Goal: Task Accomplishment & Management: Use online tool/utility

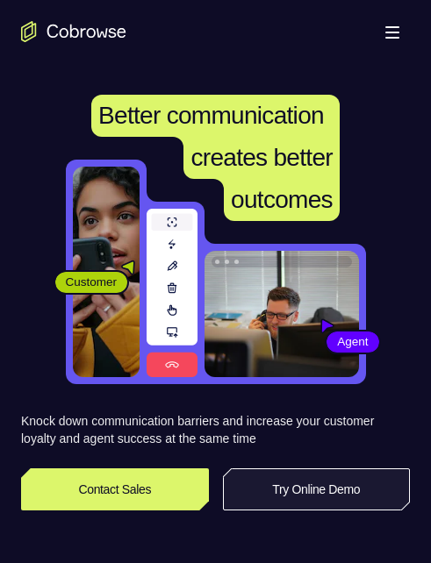
click at [315, 476] on link "Try Online Demo" at bounding box center [317, 490] width 188 height 42
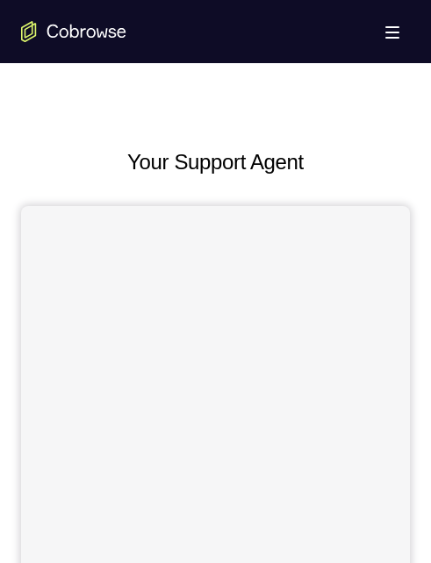
scroll to position [614, 0]
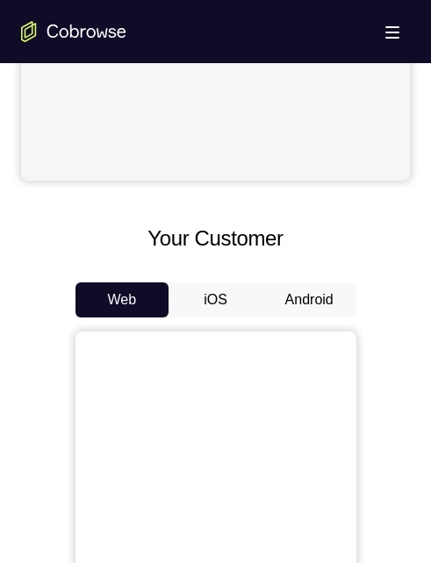
click at [303, 297] on button "Android" at bounding box center [309, 300] width 94 height 35
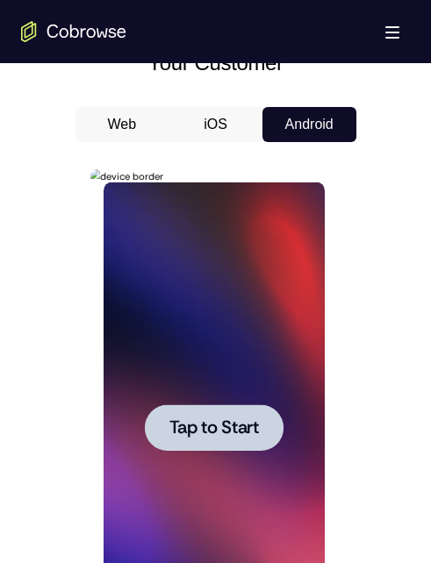
scroll to position [1053, 0]
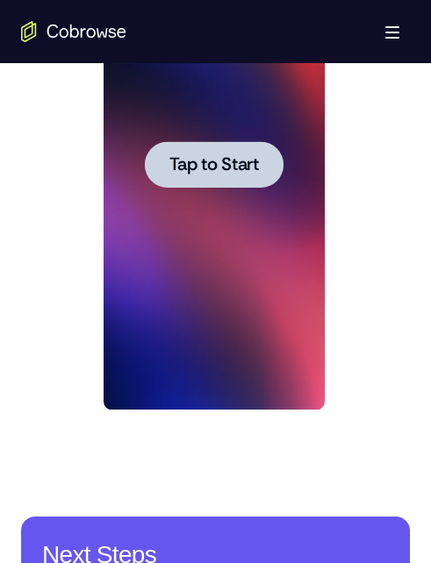
click at [244, 159] on span "Tap to Start" at bounding box center [213, 165] width 89 height 18
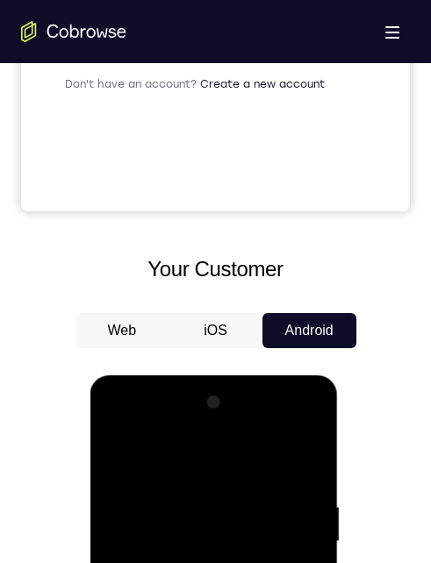
scroll to position [965, 0]
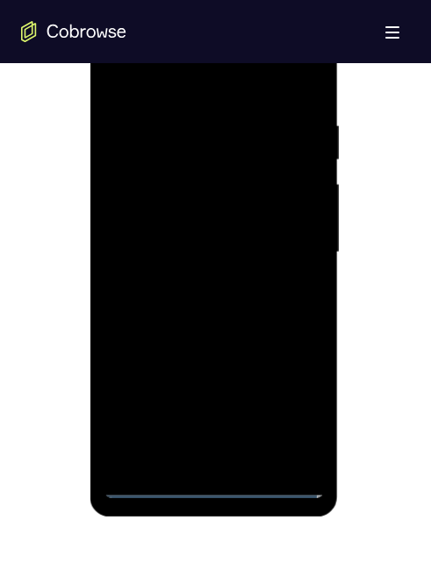
drag, startPoint x: 381, startPoint y: 254, endPoint x: 220, endPoint y: 490, distance: 285.4
click at [216, 490] on div at bounding box center [214, 252] width 221 height 491
click at [290, 411] on div at bounding box center [214, 252] width 221 height 491
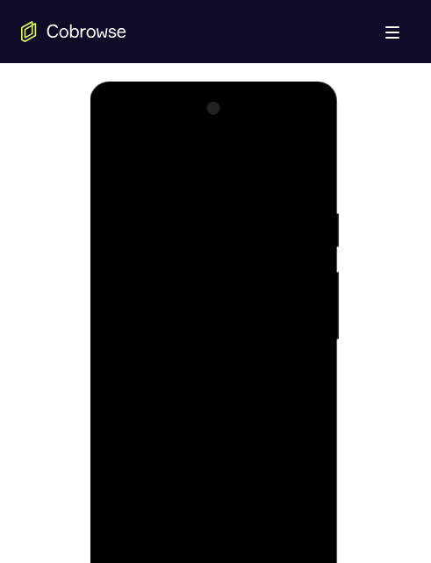
click at [118, 130] on div at bounding box center [214, 340] width 221 height 491
click at [293, 340] on div at bounding box center [214, 340] width 221 height 491
click at [196, 370] on div at bounding box center [214, 340] width 221 height 491
click at [177, 311] on div at bounding box center [214, 340] width 221 height 491
click at [125, 538] on div at bounding box center [214, 340] width 221 height 491
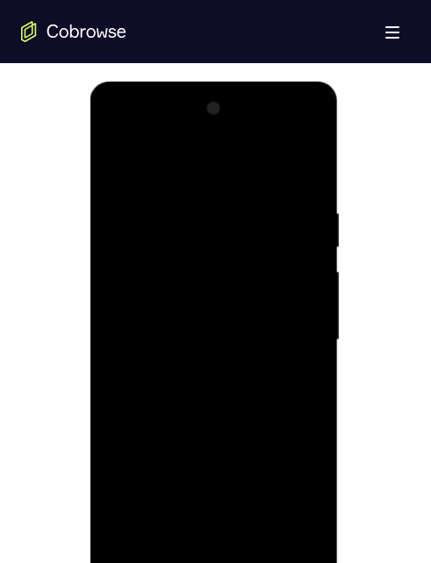
click at [180, 483] on div at bounding box center [214, 340] width 221 height 491
click at [139, 297] on div at bounding box center [214, 340] width 221 height 491
click at [301, 304] on div at bounding box center [214, 340] width 221 height 491
click at [265, 338] on div at bounding box center [214, 340] width 221 height 491
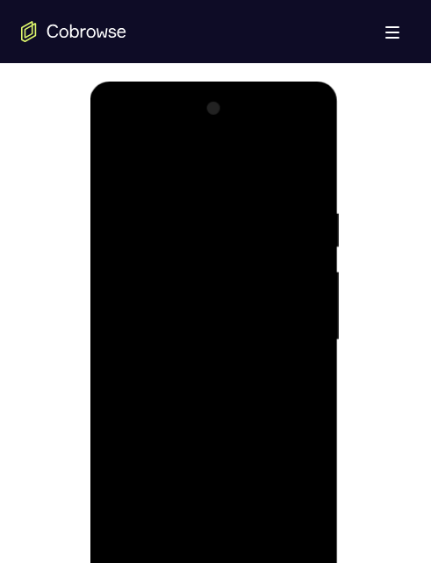
click at [146, 333] on div at bounding box center [214, 340] width 221 height 491
click at [151, 331] on div at bounding box center [214, 340] width 221 height 491
click at [188, 529] on div at bounding box center [214, 340] width 221 height 491
click at [132, 449] on div at bounding box center [214, 340] width 221 height 491
click at [182, 440] on div at bounding box center [214, 340] width 221 height 491
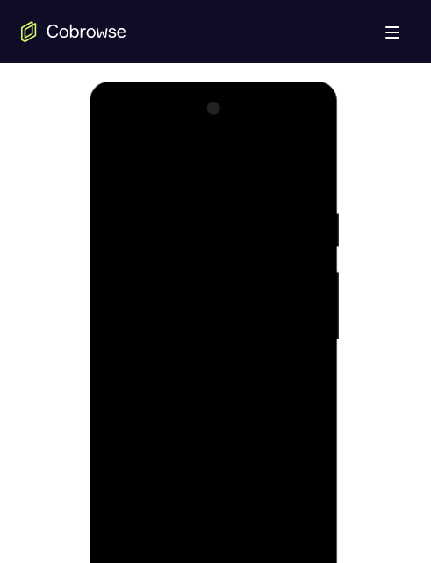
click at [202, 501] on div at bounding box center [214, 340] width 221 height 491
drag, startPoint x: 192, startPoint y: 478, endPoint x: 242, endPoint y: 480, distance: 50.0
click at [195, 477] on div at bounding box center [214, 340] width 221 height 491
click at [244, 479] on div at bounding box center [214, 340] width 221 height 491
click at [149, 562] on div at bounding box center [214, 340] width 221 height 491
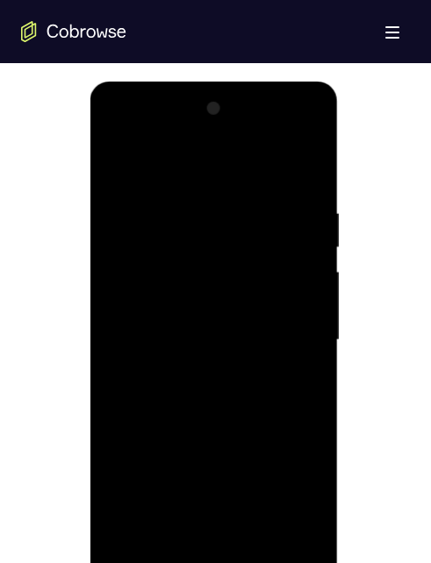
scroll to position [1053, 0]
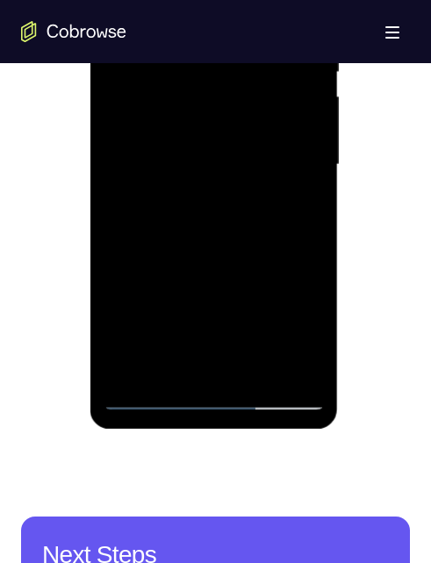
click at [210, 232] on div at bounding box center [214, 164] width 221 height 491
click at [151, 397] on div at bounding box center [214, 164] width 221 height 491
click at [190, 272] on div at bounding box center [214, 164] width 221 height 491
click at [299, 104] on div at bounding box center [214, 164] width 221 height 491
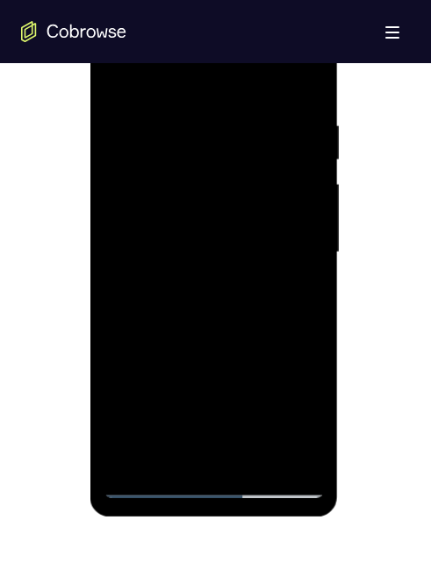
scroll to position [1141, 0]
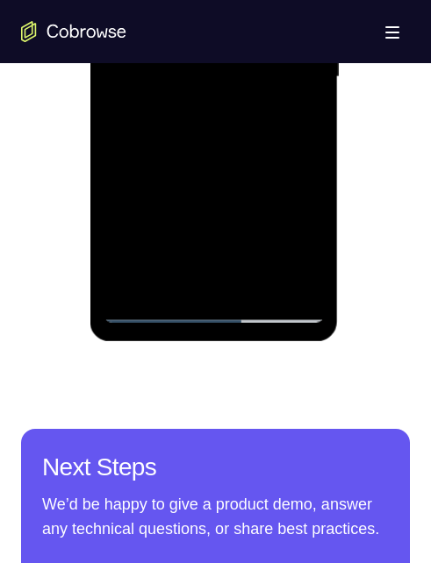
click at [237, 294] on div at bounding box center [214, 77] width 221 height 491
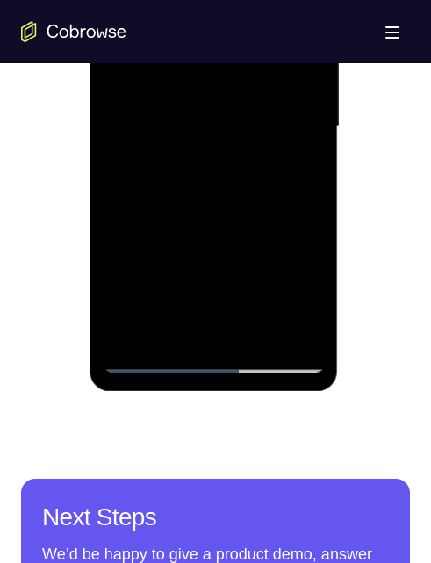
click at [254, 347] on div at bounding box center [214, 127] width 221 height 491
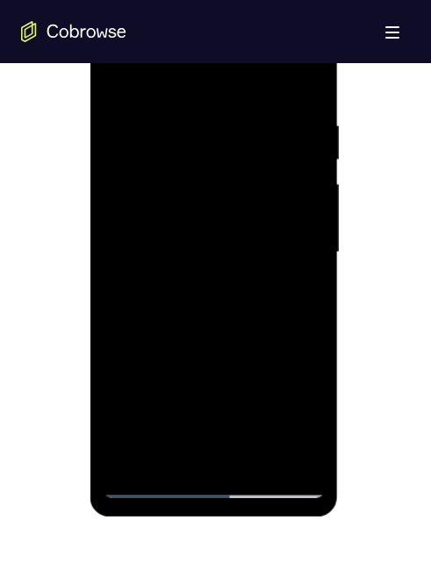
click at [239, 275] on div at bounding box center [214, 252] width 221 height 491
click at [240, 337] on div at bounding box center [214, 252] width 221 height 491
click at [232, 206] on div at bounding box center [214, 252] width 221 height 491
click at [113, 73] on div at bounding box center [214, 252] width 221 height 491
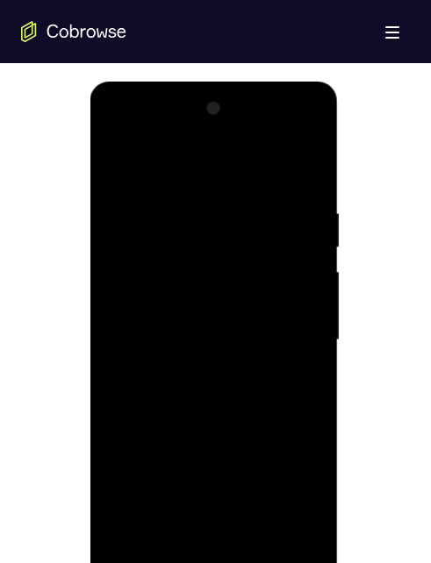
drag, startPoint x: 184, startPoint y: 103, endPoint x: 223, endPoint y: 161, distance: 69.6
click at [184, 134] on div at bounding box center [214, 340] width 221 height 491
drag, startPoint x: 218, startPoint y: 223, endPoint x: 286, endPoint y: 283, distance: 90.7
click at [233, 317] on div at bounding box center [214, 340] width 221 height 491
click at [246, 401] on div at bounding box center [214, 340] width 221 height 491
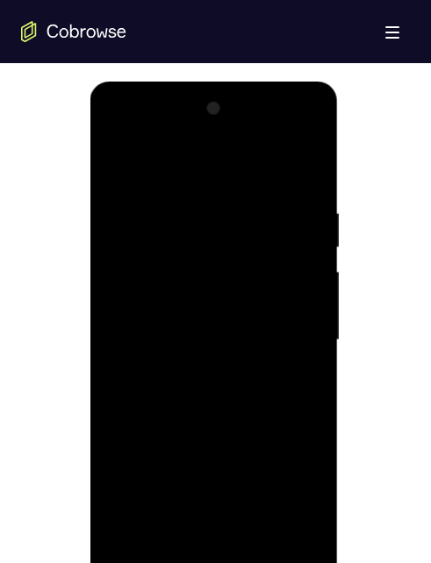
scroll to position [965, 0]
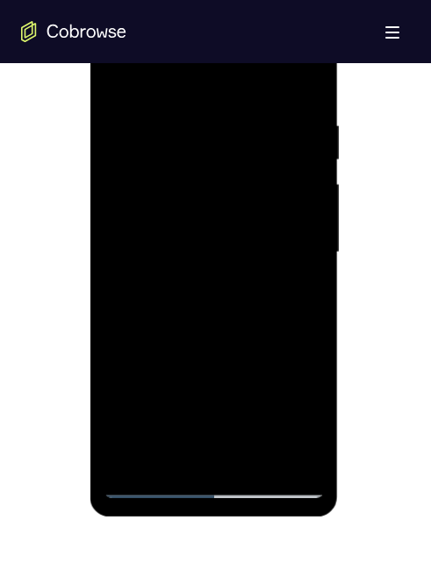
click at [300, 314] on div at bounding box center [214, 252] width 221 height 491
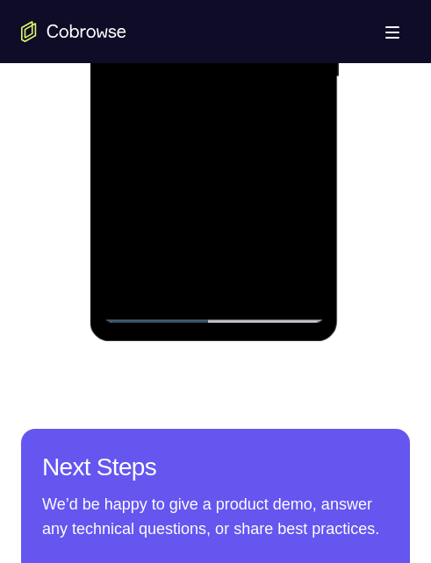
click at [148, 308] on div at bounding box center [214, 77] width 221 height 491
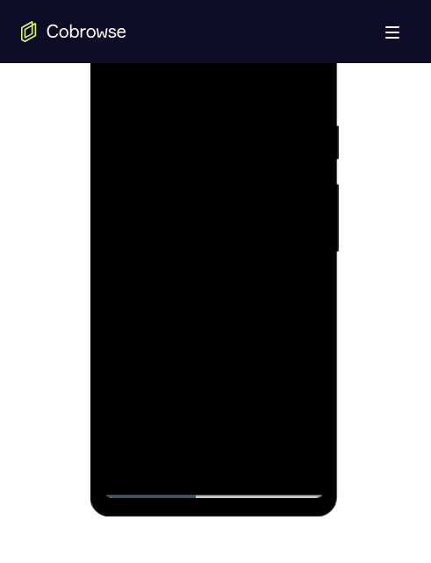
scroll to position [0, 0]
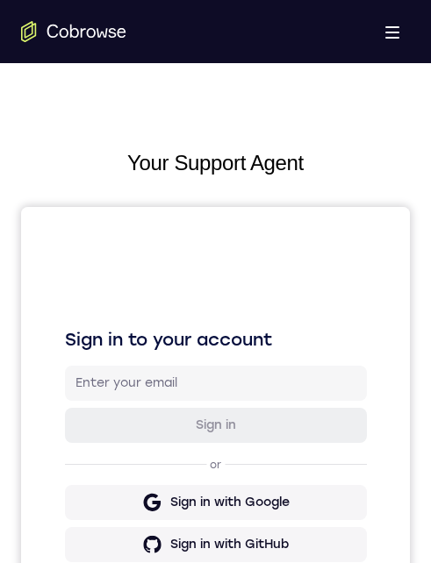
scroll to position [786, 0]
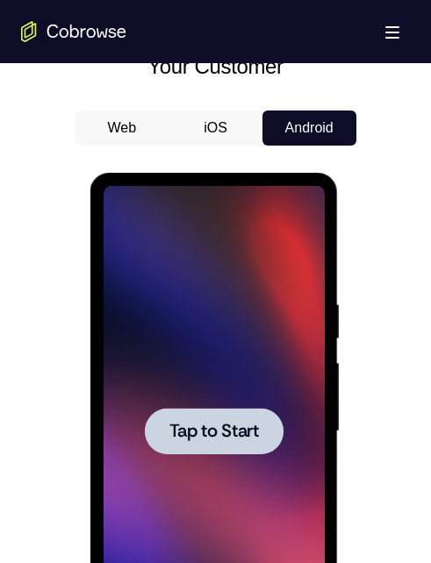
click at [202, 423] on span "Tap to Start" at bounding box center [213, 432] width 89 height 18
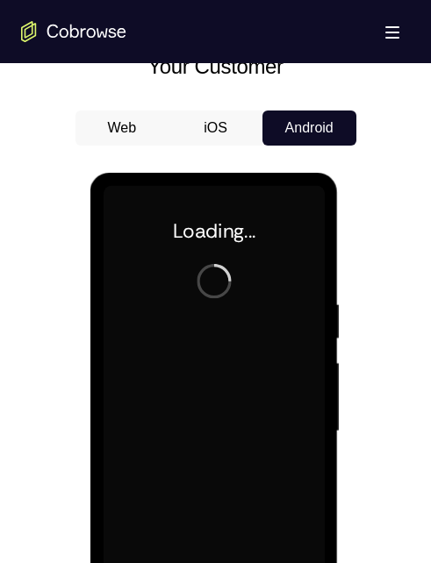
drag, startPoint x: 330, startPoint y: 675, endPoint x: 410, endPoint y: 352, distance: 332.6
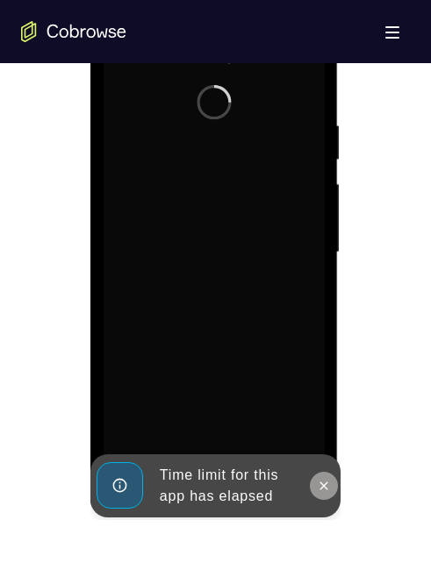
click at [316, 477] on button at bounding box center [324, 486] width 28 height 28
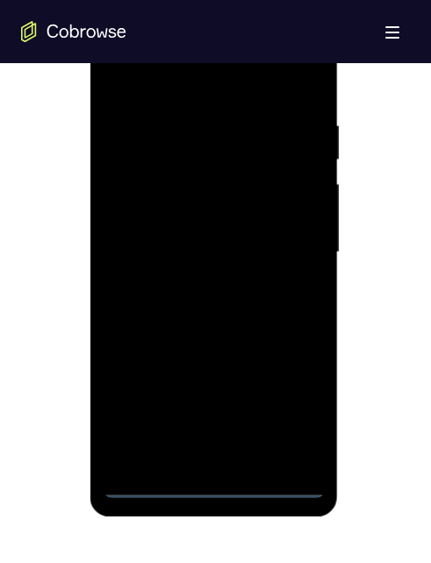
click at [140, 485] on div at bounding box center [214, 252] width 221 height 491
click at [216, 483] on div at bounding box center [214, 252] width 221 height 491
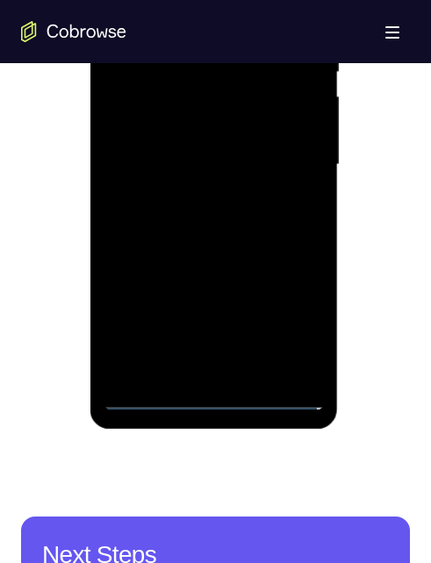
click at [294, 329] on div at bounding box center [214, 164] width 221 height 491
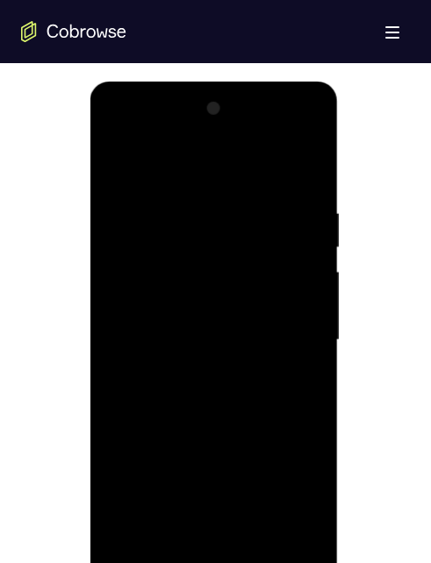
click at [114, 139] on div at bounding box center [214, 340] width 221 height 491
click at [283, 333] on div at bounding box center [214, 340] width 221 height 491
click at [188, 368] on div at bounding box center [214, 340] width 221 height 491
click at [185, 316] on div at bounding box center [214, 340] width 221 height 491
click at [195, 330] on div at bounding box center [214, 340] width 221 height 491
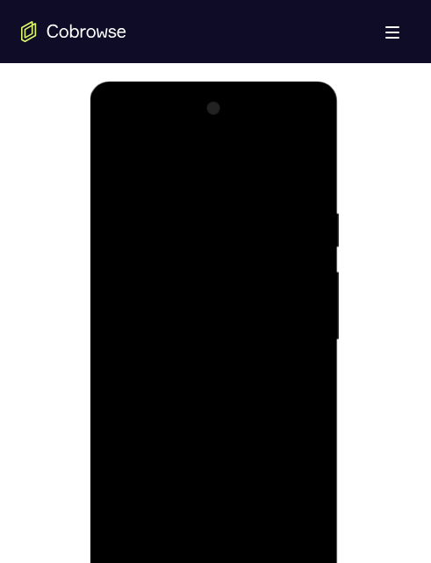
click at [230, 388] on div at bounding box center [214, 340] width 221 height 491
click at [161, 325] on div at bounding box center [214, 340] width 221 height 491
click at [203, 268] on div at bounding box center [214, 340] width 221 height 491
click at [191, 300] on div at bounding box center [214, 340] width 221 height 491
click at [297, 307] on div at bounding box center [214, 340] width 221 height 491
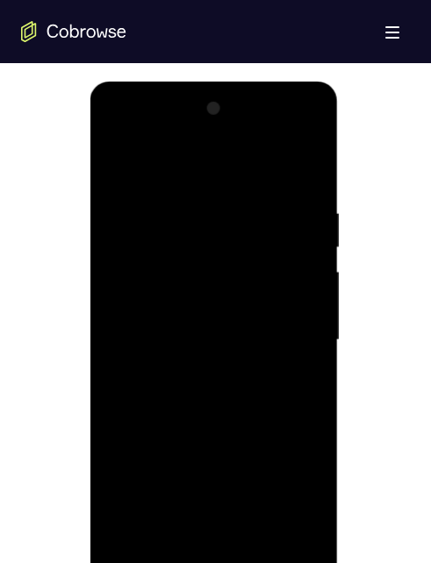
click at [223, 339] on div at bounding box center [214, 340] width 221 height 491
click at [233, 388] on div at bounding box center [214, 340] width 221 height 491
click at [140, 366] on div at bounding box center [214, 340] width 221 height 491
click at [138, 366] on div at bounding box center [214, 340] width 221 height 491
click at [134, 363] on div at bounding box center [214, 340] width 221 height 491
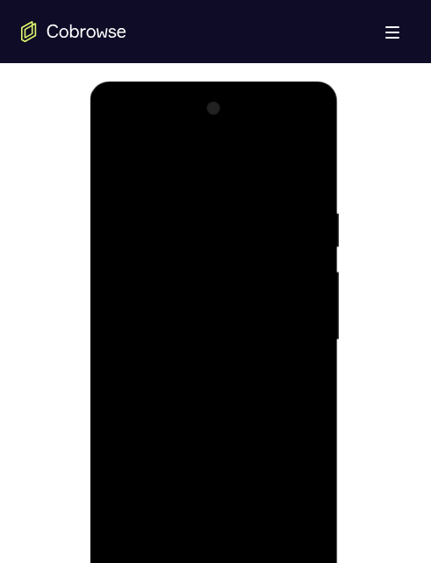
click at [133, 307] on div at bounding box center [214, 340] width 221 height 491
click at [139, 310] on div at bounding box center [214, 340] width 221 height 491
click at [161, 340] on div at bounding box center [214, 340] width 221 height 491
click at [261, 227] on div at bounding box center [214, 340] width 221 height 491
click at [260, 303] on div at bounding box center [214, 340] width 221 height 491
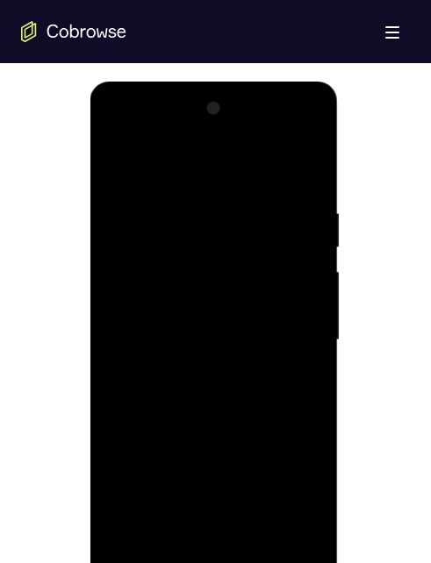
click at [261, 206] on div at bounding box center [214, 340] width 221 height 491
click at [297, 162] on div at bounding box center [214, 340] width 221 height 491
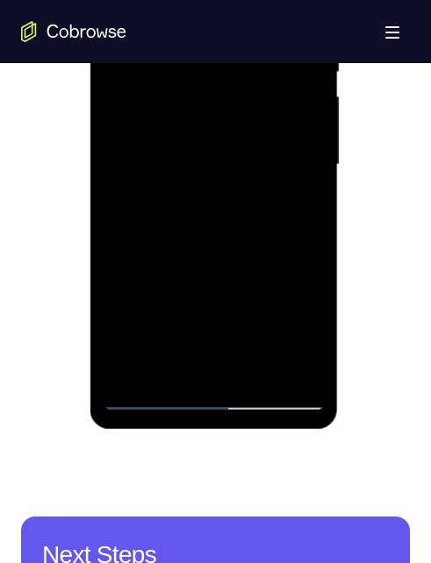
click at [211, 396] on div at bounding box center [214, 164] width 221 height 491
click at [287, 325] on div at bounding box center [214, 164] width 221 height 491
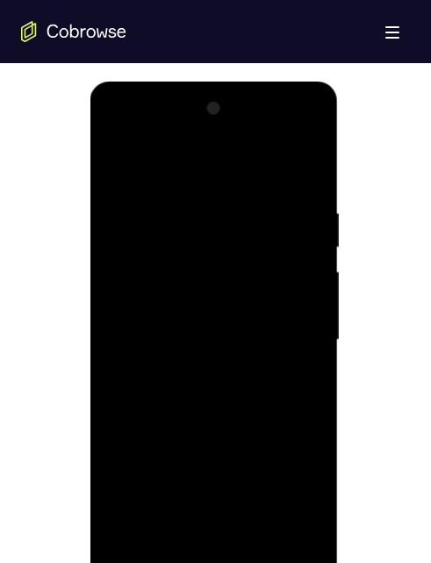
click at [111, 131] on div at bounding box center [214, 340] width 221 height 491
click at [200, 240] on div at bounding box center [214, 340] width 221 height 491
click at [182, 199] on div at bounding box center [214, 340] width 221 height 491
click at [165, 275] on div at bounding box center [214, 340] width 221 height 491
click at [307, 159] on div at bounding box center [214, 340] width 221 height 491
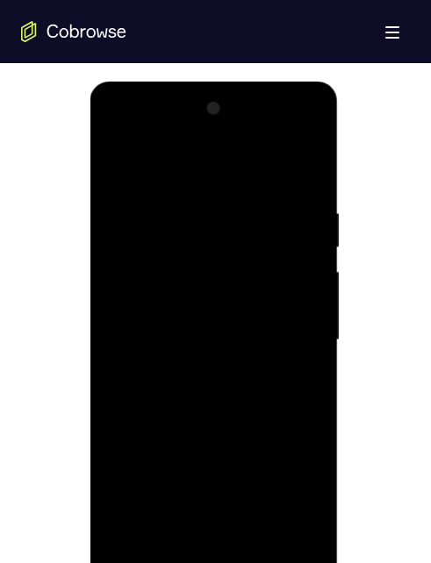
click at [203, 411] on div at bounding box center [214, 340] width 221 height 491
click at [286, 390] on div at bounding box center [214, 340] width 221 height 491
click at [118, 334] on div at bounding box center [214, 340] width 221 height 491
click at [142, 305] on div at bounding box center [214, 340] width 221 height 491
click at [140, 308] on div at bounding box center [214, 340] width 221 height 491
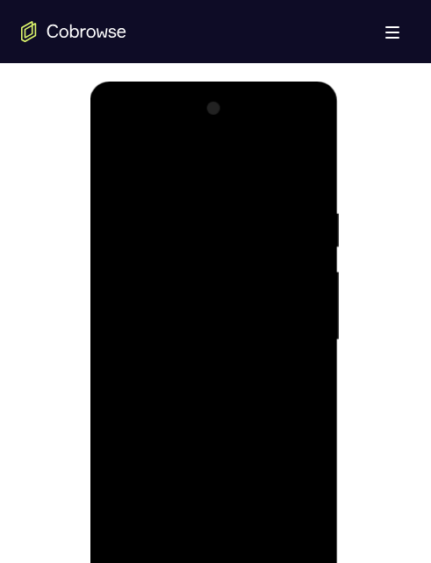
click at [283, 376] on div at bounding box center [214, 340] width 221 height 491
click at [153, 562] on div at bounding box center [214, 340] width 221 height 491
click at [295, 385] on div at bounding box center [214, 340] width 221 height 491
click at [211, 562] on div at bounding box center [214, 340] width 221 height 491
click at [290, 502] on div at bounding box center [214, 340] width 221 height 491
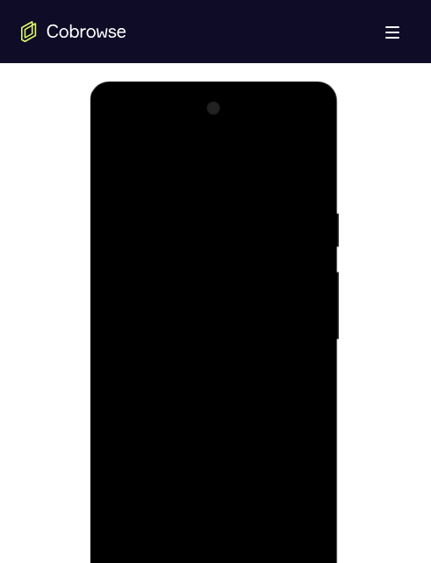
click at [290, 137] on div at bounding box center [214, 340] width 221 height 491
click at [160, 202] on div at bounding box center [214, 340] width 221 height 491
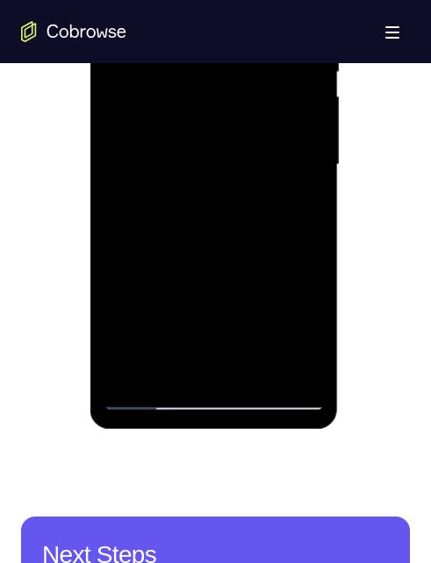
click at [182, 314] on div at bounding box center [214, 164] width 221 height 491
click at [187, 222] on div at bounding box center [214, 164] width 221 height 491
click at [147, 391] on div at bounding box center [214, 164] width 221 height 491
click at [149, 395] on div at bounding box center [214, 164] width 221 height 491
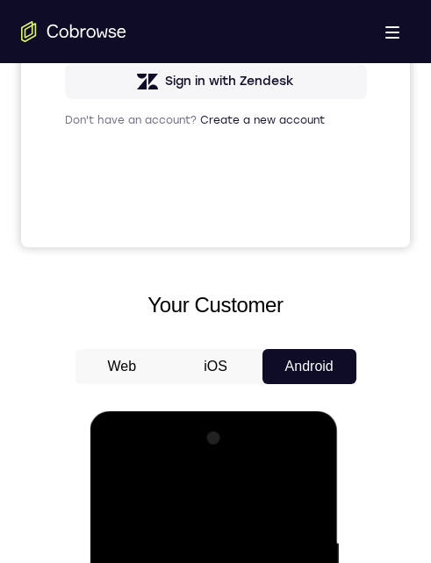
scroll to position [0, 0]
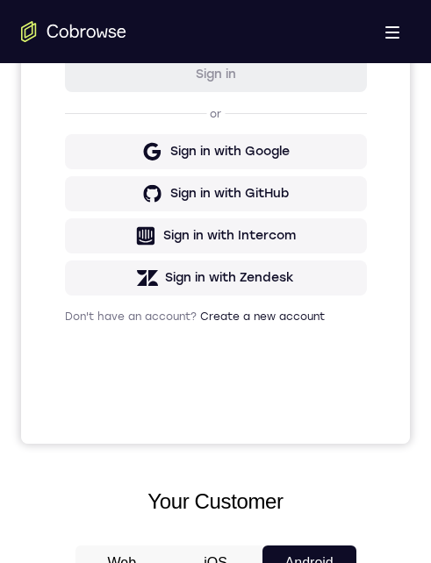
scroll to position [351, 0]
click at [248, 158] on div "Sign in with Google" at bounding box center [229, 152] width 119 height 18
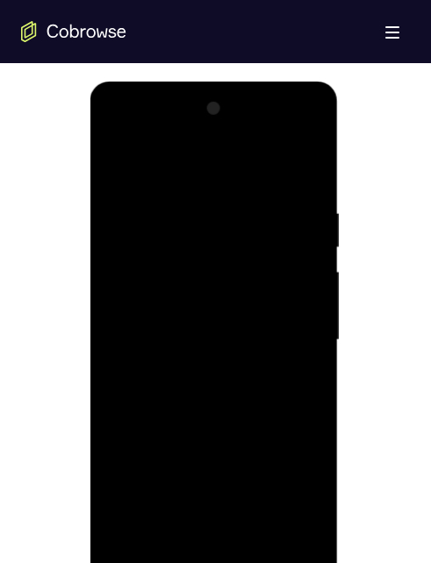
scroll to position [965, 0]
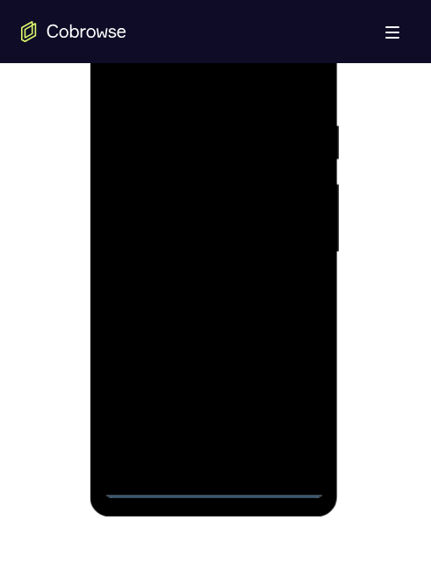
click at [212, 488] on div at bounding box center [214, 252] width 221 height 491
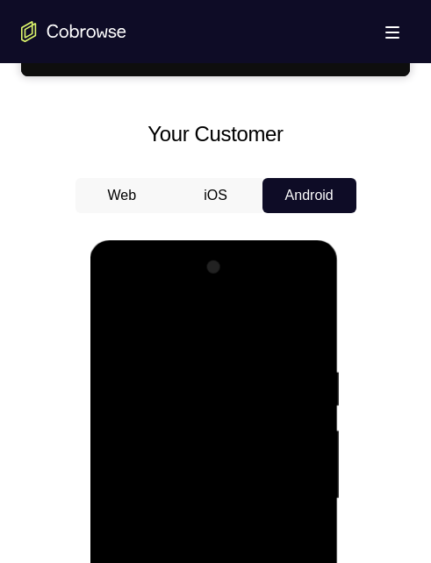
scroll to position [1017, 0]
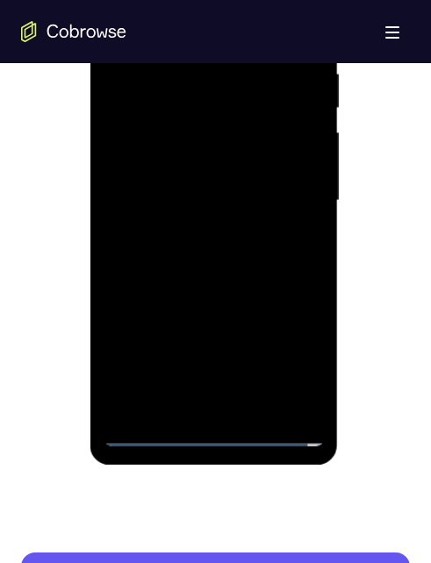
click at [287, 361] on div at bounding box center [214, 200] width 221 height 491
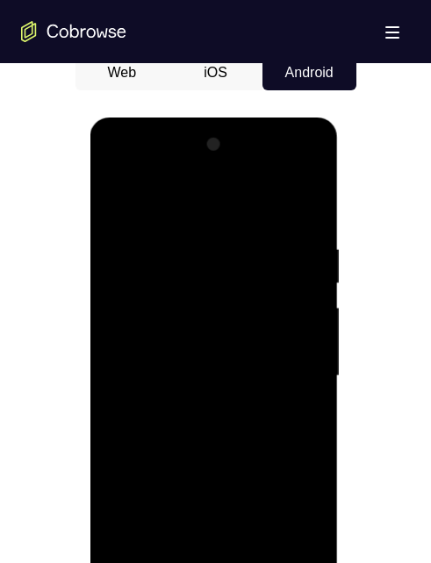
click at [118, 175] on div at bounding box center [214, 376] width 221 height 491
click at [139, 322] on div at bounding box center [214, 376] width 221 height 491
click at [166, 354] on div at bounding box center [214, 376] width 221 height 491
click at [168, 333] on div at bounding box center [214, 376] width 221 height 491
click at [181, 382] on div at bounding box center [214, 376] width 221 height 491
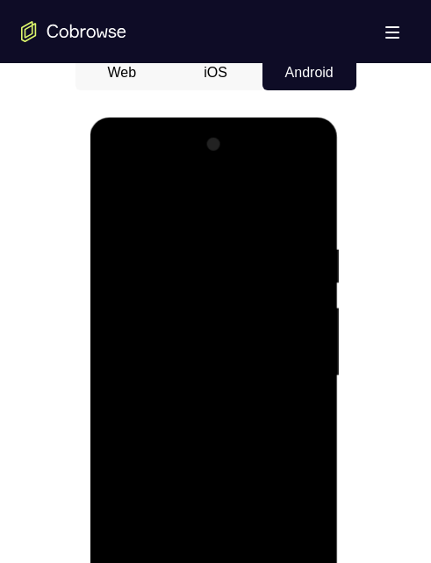
click at [217, 424] on div at bounding box center [214, 376] width 221 height 491
click at [213, 420] on div at bounding box center [214, 376] width 221 height 491
click at [304, 343] on div at bounding box center [214, 376] width 221 height 491
click at [223, 368] on div at bounding box center [214, 376] width 221 height 491
drag, startPoint x: 219, startPoint y: 417, endPoint x: 448, endPoint y: 369, distance: 233.8
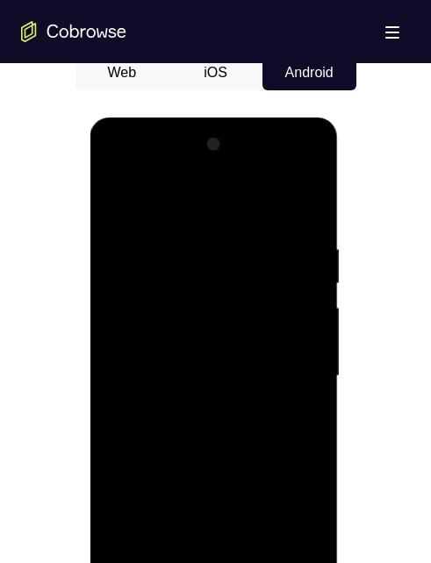
click at [219, 417] on div at bounding box center [214, 376] width 221 height 491
click at [174, 376] on div at bounding box center [214, 376] width 221 height 491
click at [177, 424] on div at bounding box center [214, 376] width 221 height 491
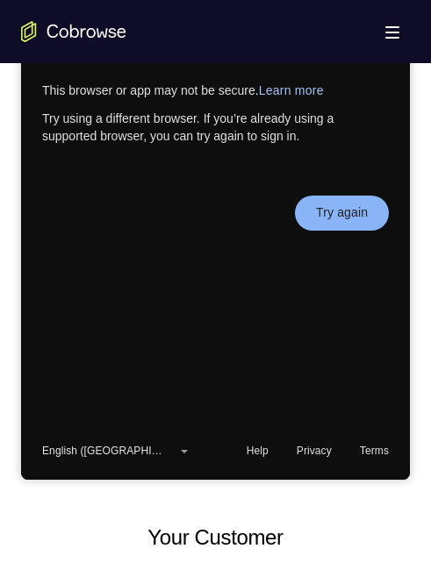
scroll to position [544, 0]
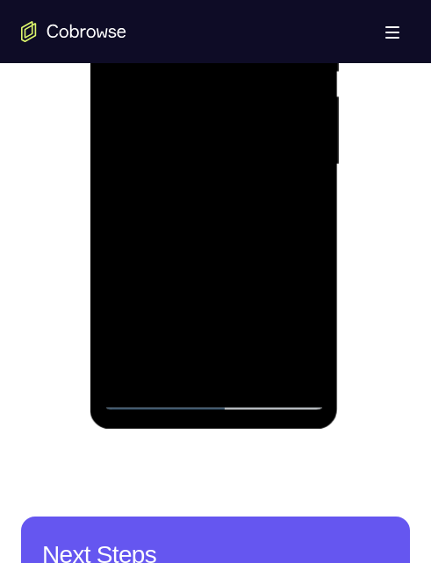
click at [154, 394] on div at bounding box center [214, 164] width 221 height 491
click at [150, 396] on div at bounding box center [214, 164] width 221 height 491
click at [193, 157] on div at bounding box center [214, 164] width 221 height 491
click at [220, 8] on div at bounding box center [214, 164] width 221 height 491
click at [199, 10] on div at bounding box center [214, 164] width 221 height 491
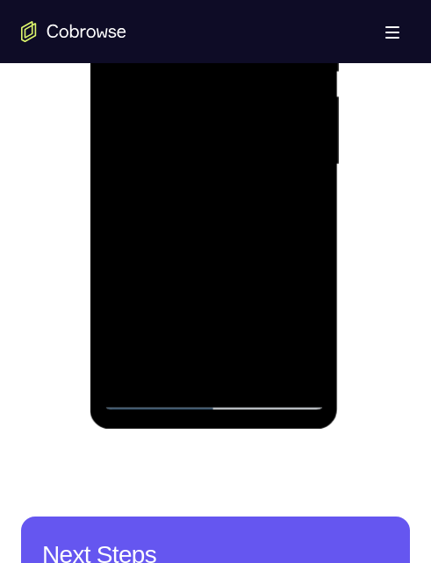
click at [198, 0] on div at bounding box center [214, 164] width 221 height 491
click at [291, 201] on div at bounding box center [214, 164] width 221 height 491
click at [237, 12] on div at bounding box center [214, 164] width 221 height 491
click at [174, 112] on div at bounding box center [214, 164] width 221 height 491
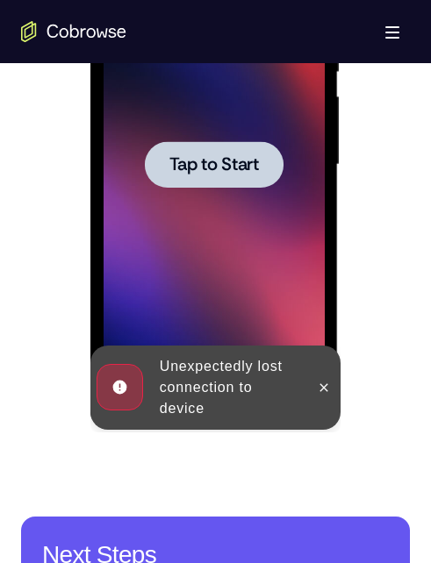
click at [206, 165] on span "Tap to Start" at bounding box center [213, 165] width 89 height 18
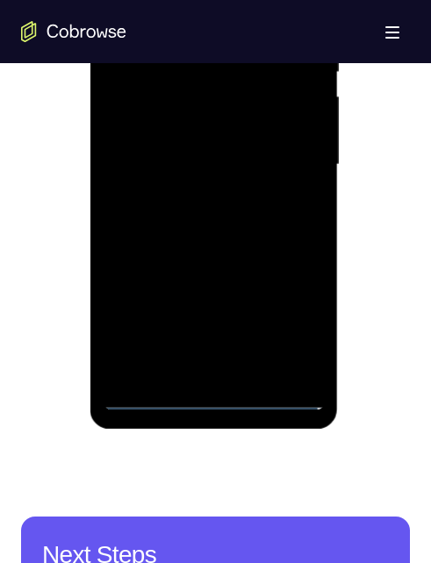
click at [214, 398] on div at bounding box center [214, 164] width 221 height 491
click at [212, 398] on div at bounding box center [214, 164] width 221 height 491
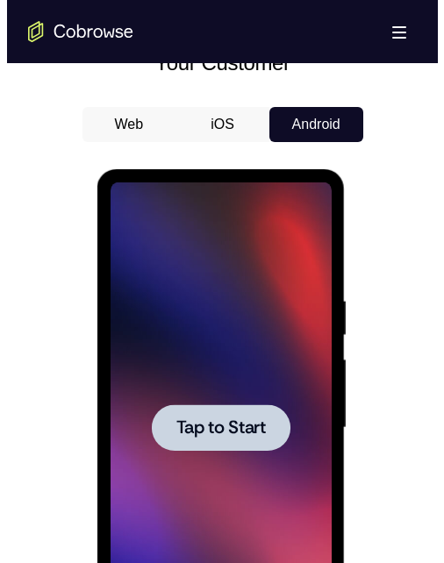
scroll to position [0, 0]
